Goal: Book appointment/travel/reservation

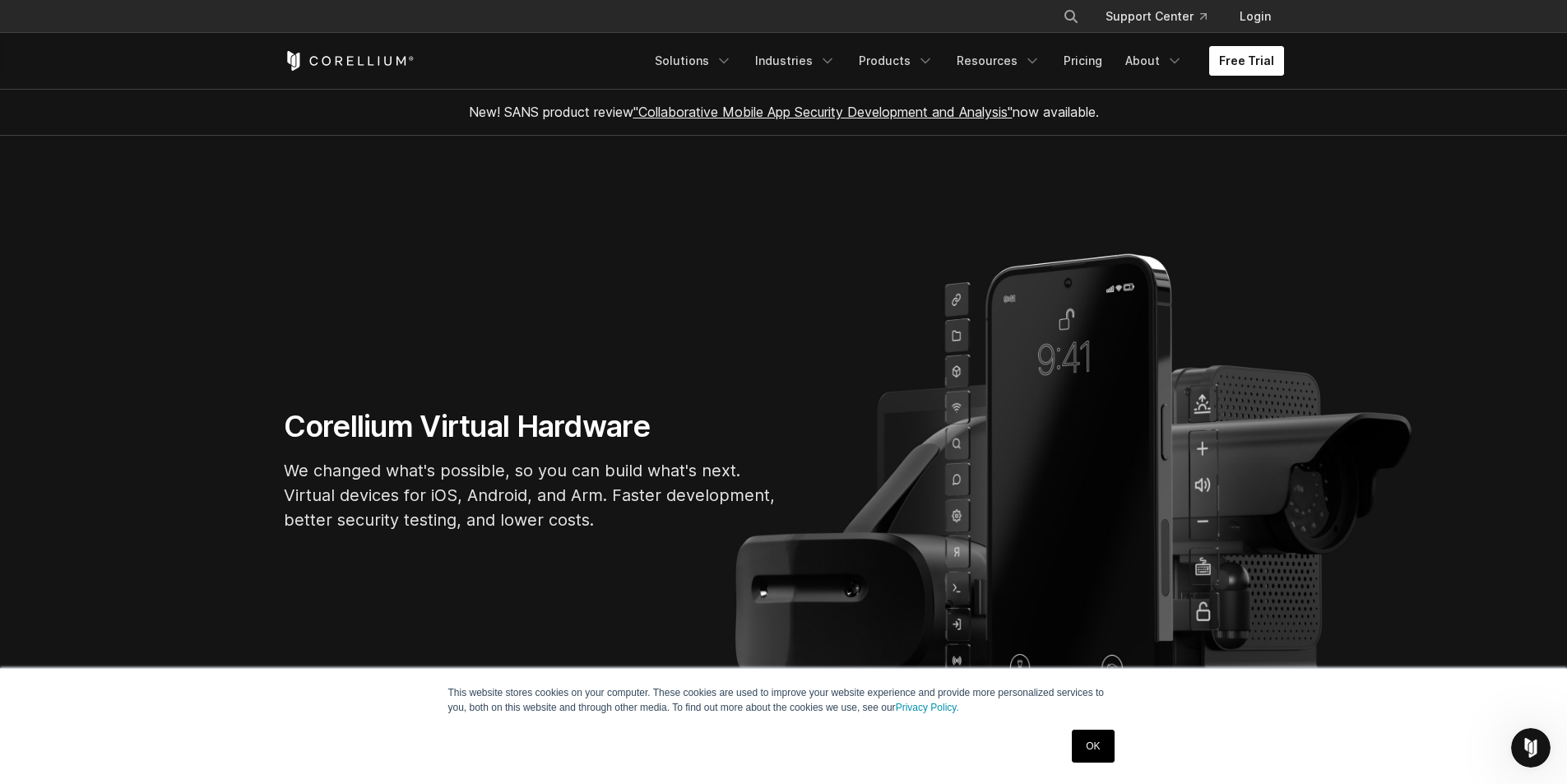
click at [1269, 66] on link "Free Trial" at bounding box center [1247, 60] width 75 height 30
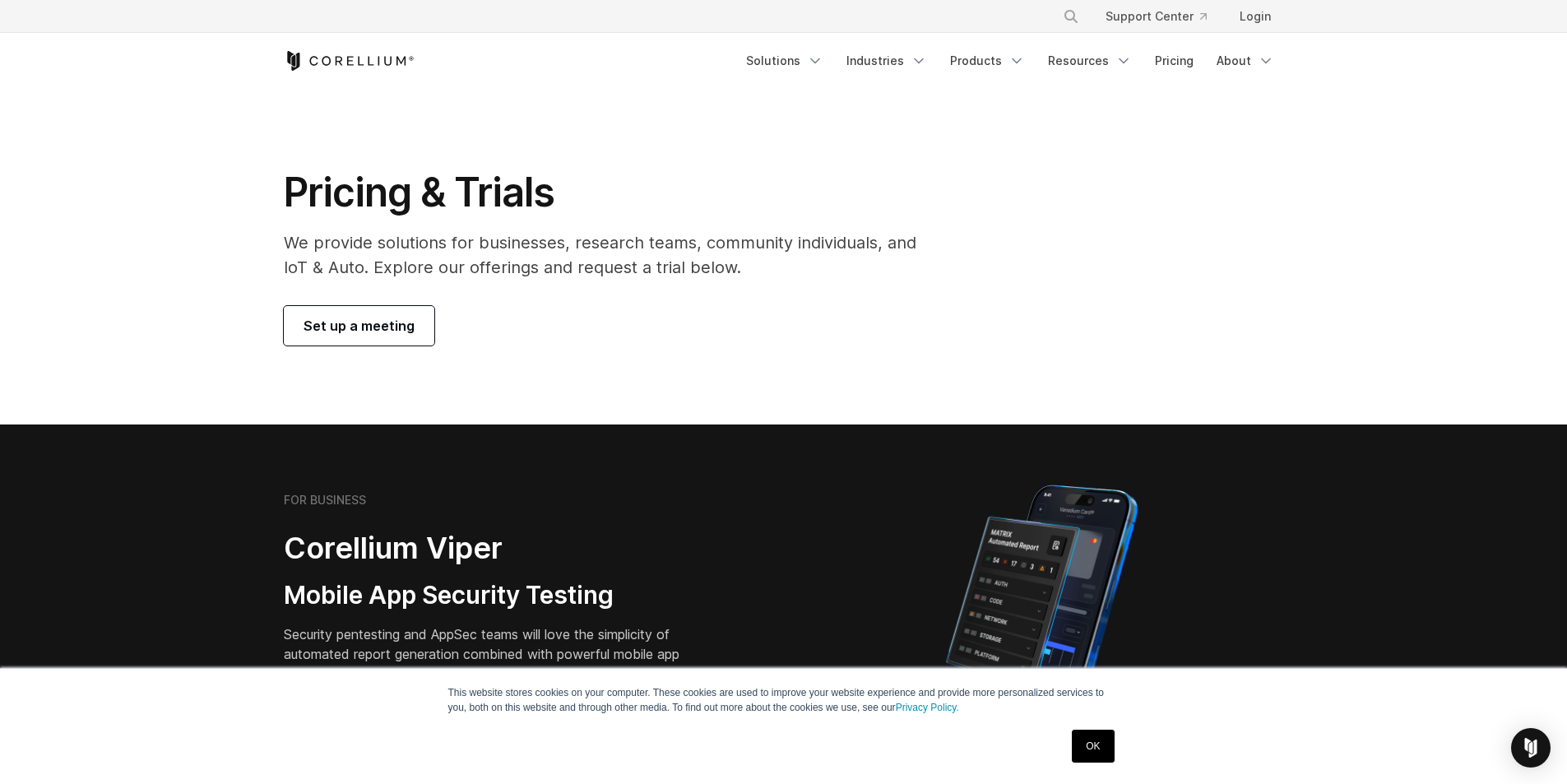
click at [388, 331] on span "Set up a meeting" at bounding box center [359, 325] width 111 height 20
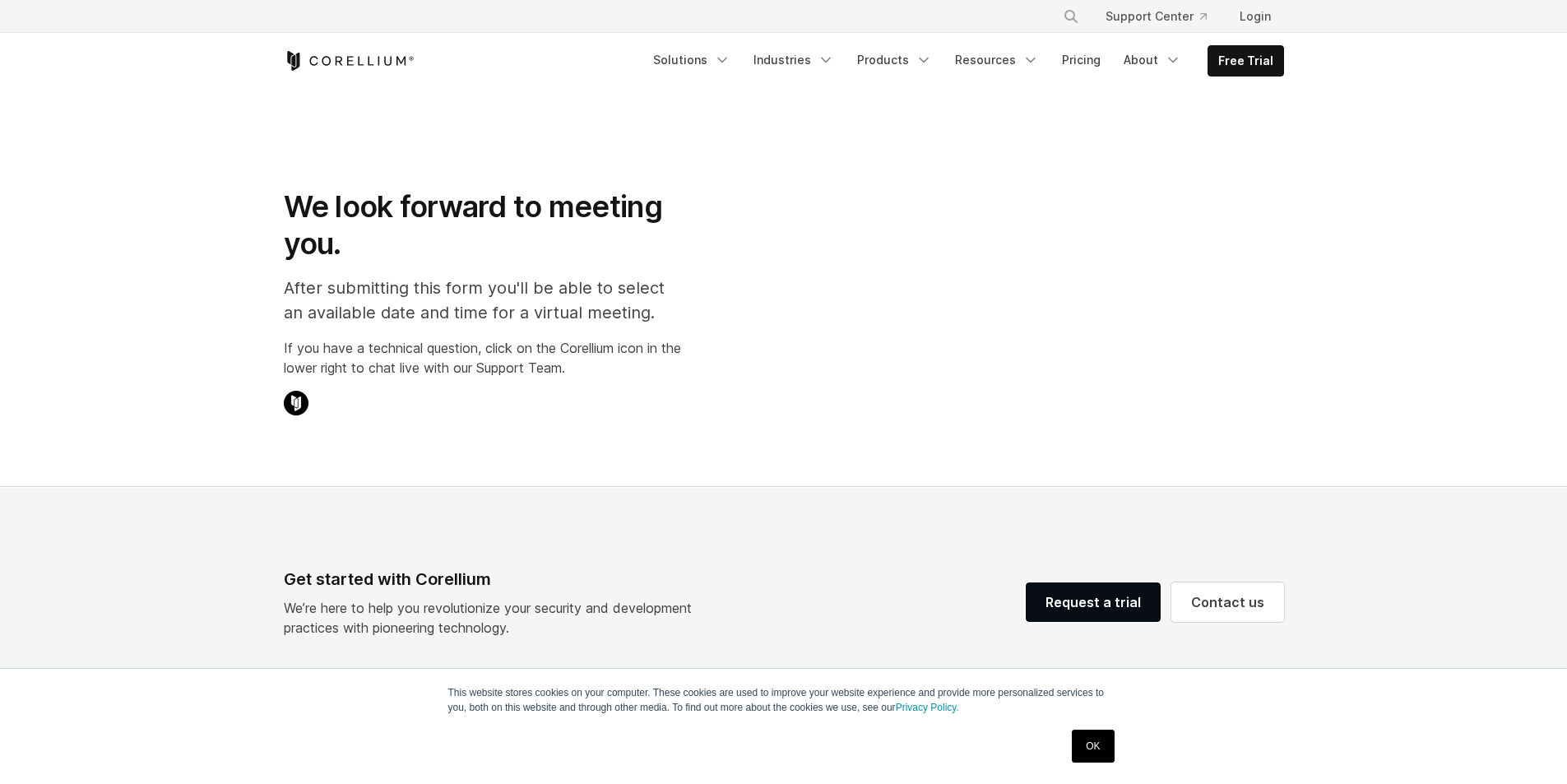
select select "**"
